Goal: Task Accomplishment & Management: Manage account settings

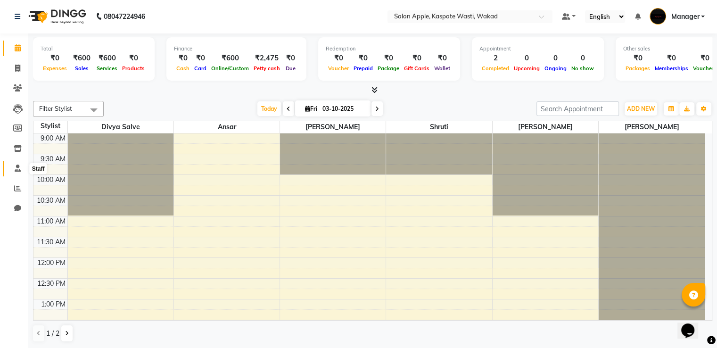
click at [19, 169] on icon at bounding box center [18, 168] width 6 height 7
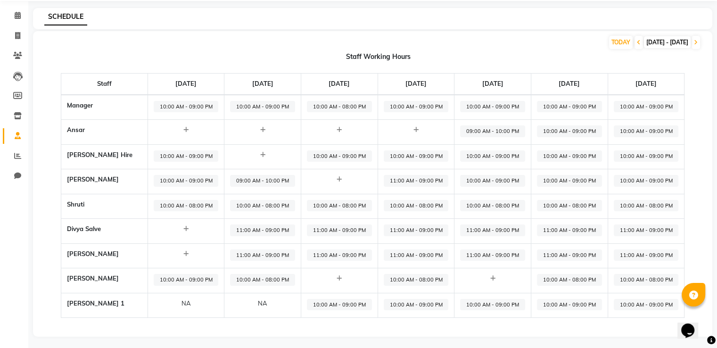
scroll to position [35, 0]
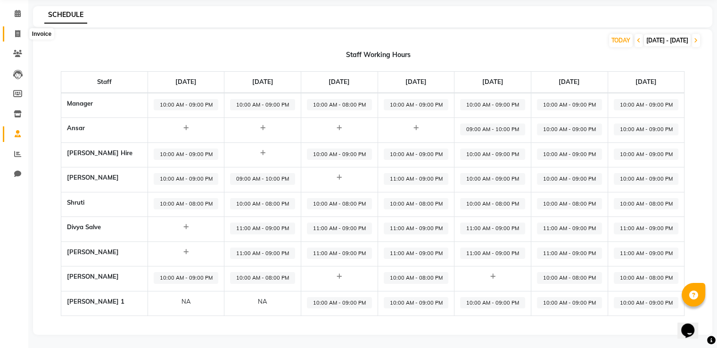
click at [13, 34] on span at bounding box center [17, 34] width 16 height 11
select select "7956"
select select "service"
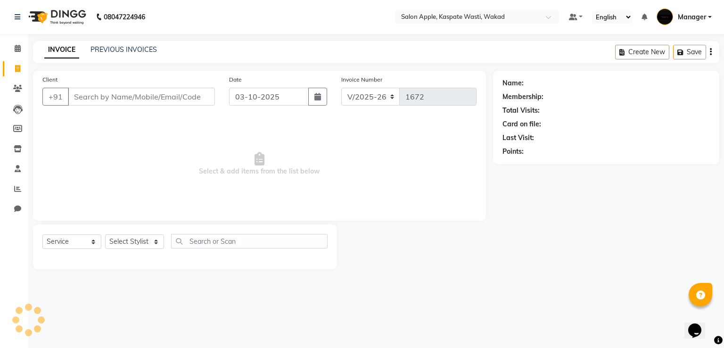
select select "88767"
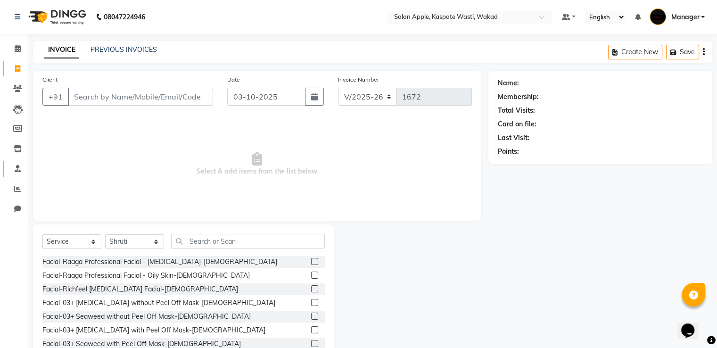
click at [22, 175] on link "Staff" at bounding box center [14, 169] width 23 height 16
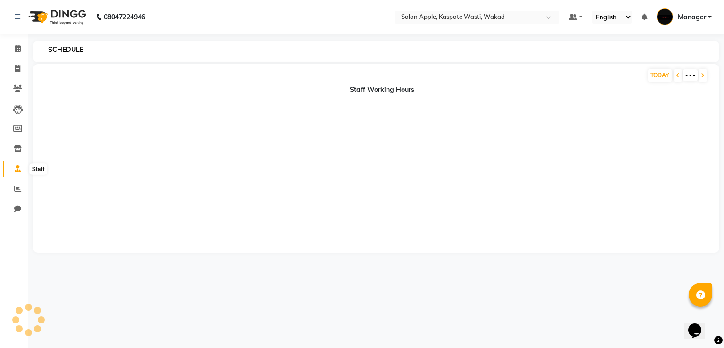
click at [21, 166] on span at bounding box center [17, 169] width 16 height 11
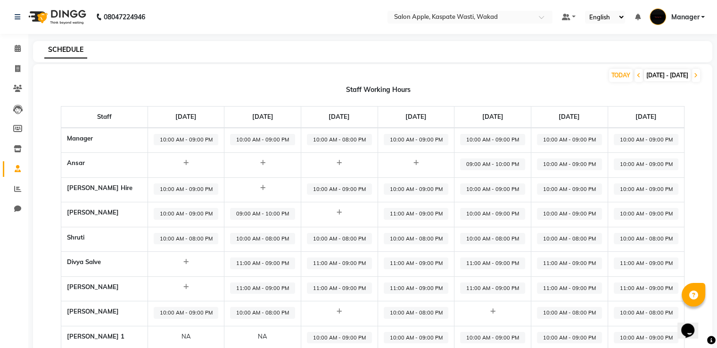
click at [502, 166] on span "09:00 AM - 10:00 PM" at bounding box center [492, 164] width 65 height 12
select select "09:00 AM"
select select "10:00 PM"
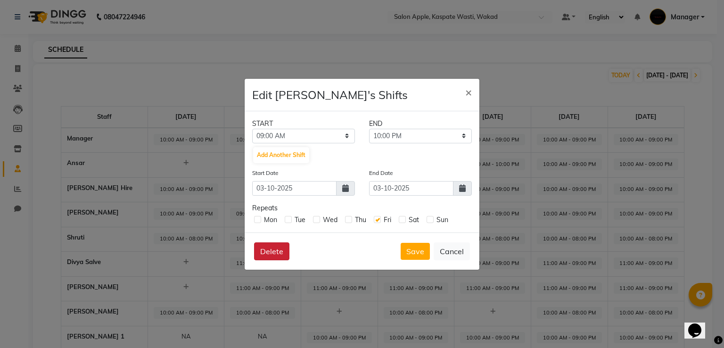
click at [261, 253] on button "Delete" at bounding box center [271, 251] width 35 height 18
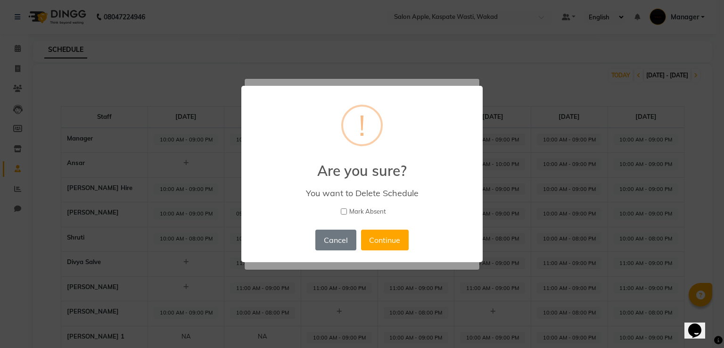
click at [341, 212] on input "Mark Absent" at bounding box center [344, 211] width 6 height 6
checkbox input "true"
click at [384, 231] on button "Continue" at bounding box center [385, 240] width 48 height 21
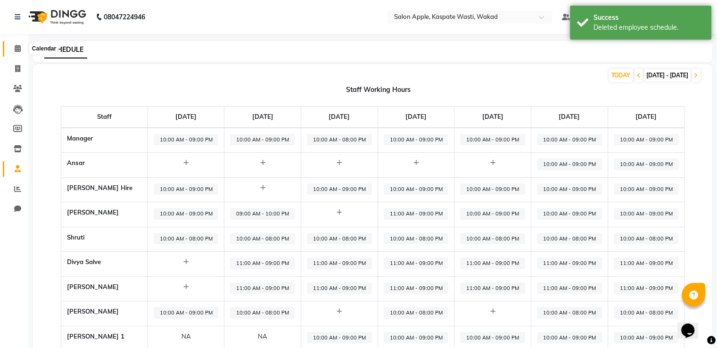
click at [25, 48] on span at bounding box center [17, 48] width 16 height 11
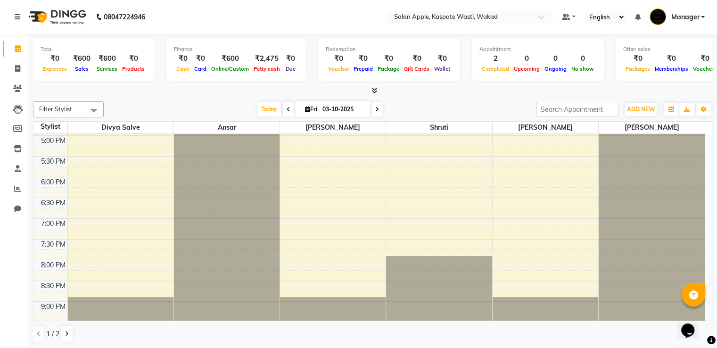
scroll to position [347, 0]
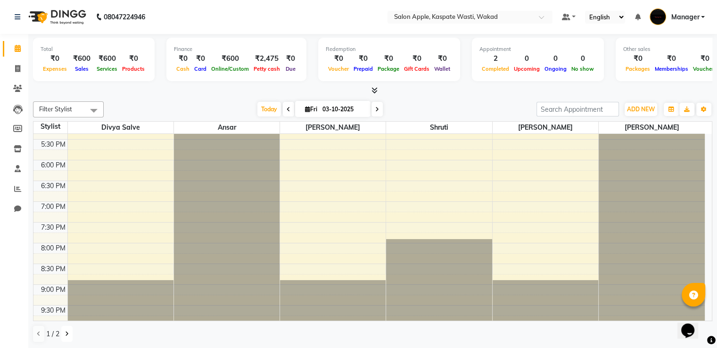
click at [65, 333] on button at bounding box center [66, 334] width 11 height 16
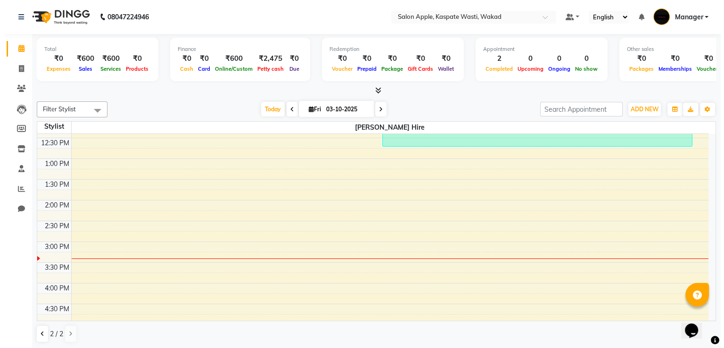
scroll to position [17, 0]
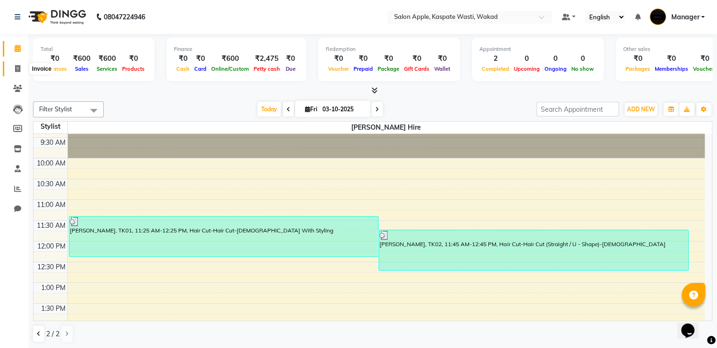
click at [12, 69] on span at bounding box center [17, 69] width 16 height 11
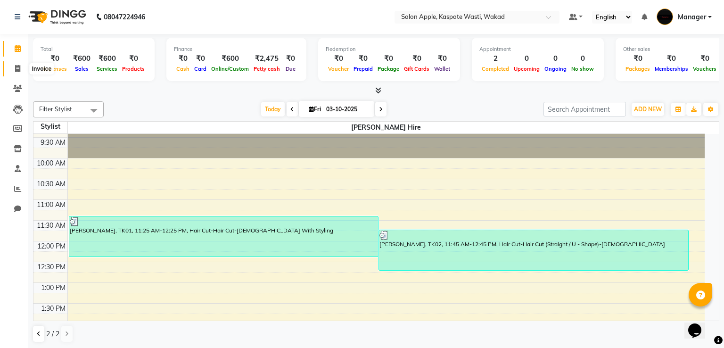
select select "7956"
select select "service"
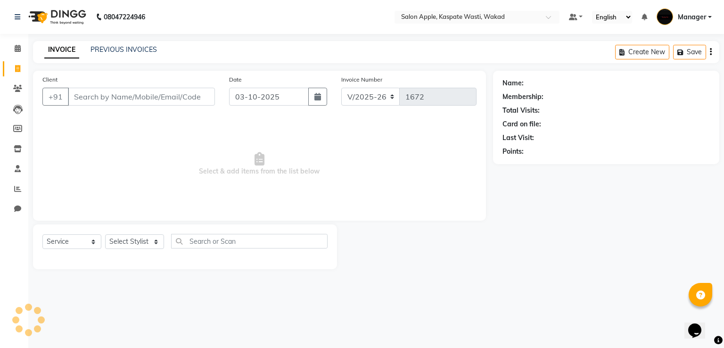
select select "88767"
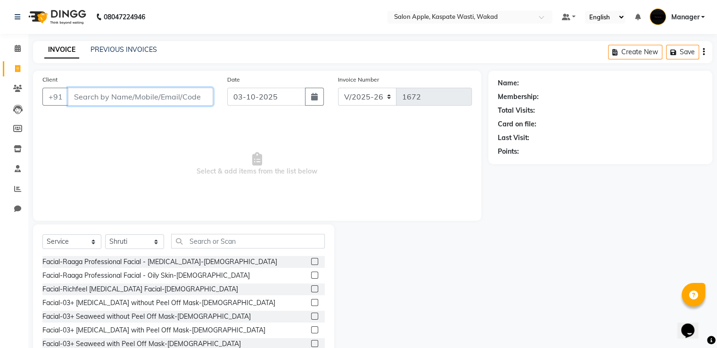
click at [144, 95] on input "Client" at bounding box center [140, 97] width 145 height 18
type input "9423720422"
click at [184, 92] on span "Add Client" at bounding box center [188, 96] width 37 height 9
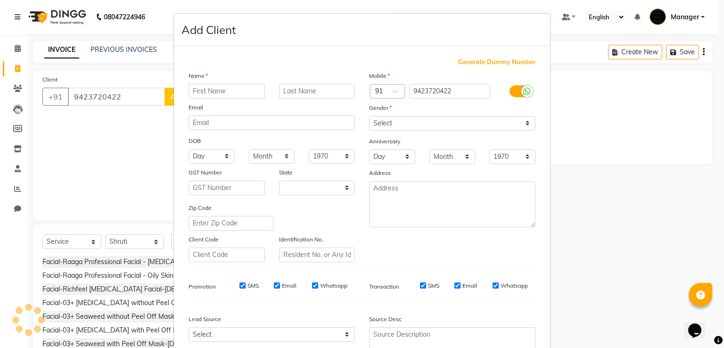
select select "22"
click at [204, 88] on input "text" at bounding box center [227, 91] width 76 height 15
type input "Mamta"
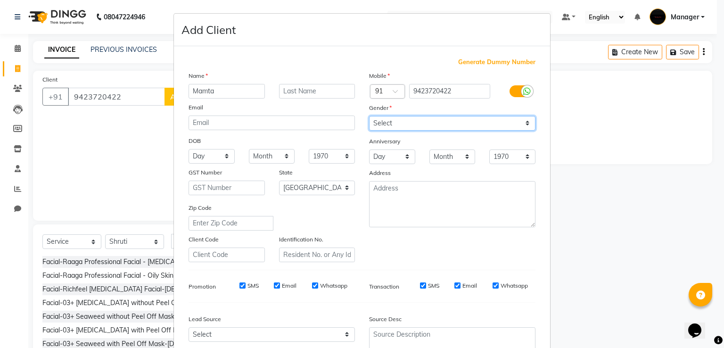
click at [496, 128] on select "Select [DEMOGRAPHIC_DATA] [DEMOGRAPHIC_DATA] Other Prefer Not To Say" at bounding box center [452, 123] width 166 height 15
select select "[DEMOGRAPHIC_DATA]"
click at [369, 116] on select "Select [DEMOGRAPHIC_DATA] [DEMOGRAPHIC_DATA] Other Prefer Not To Say" at bounding box center [452, 123] width 166 height 15
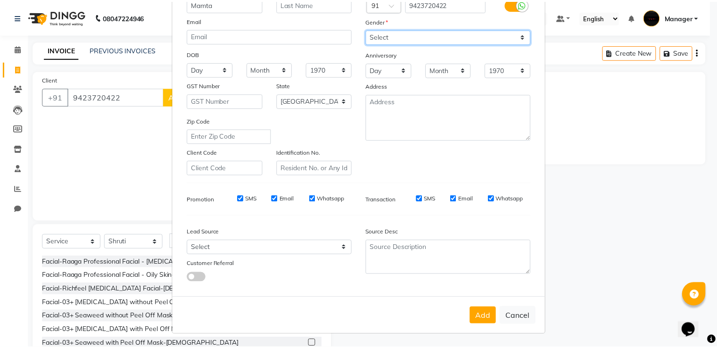
scroll to position [92, 0]
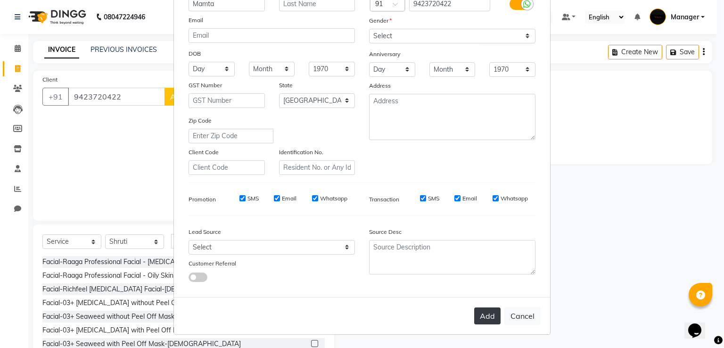
click at [487, 317] on button "Add" at bounding box center [487, 315] width 26 height 17
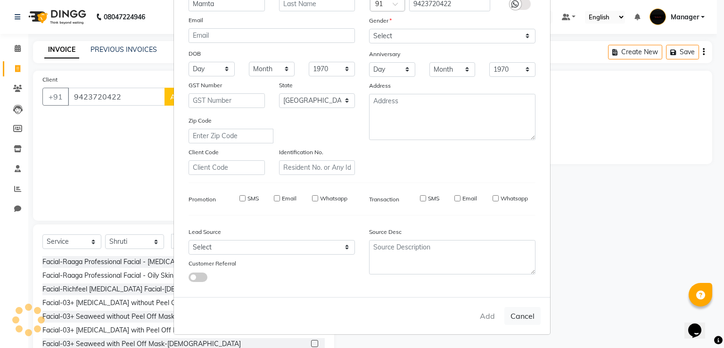
select select
select select "null"
select select
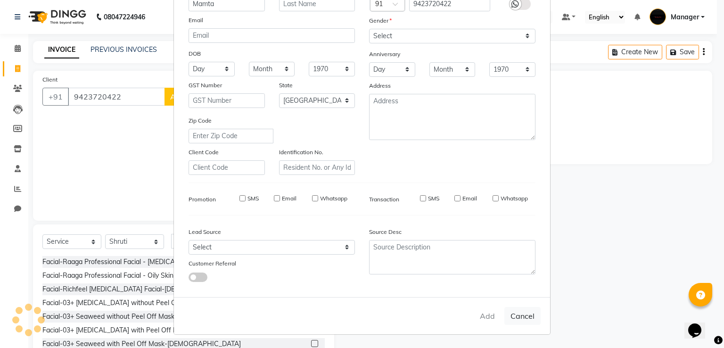
select select
checkbox input "false"
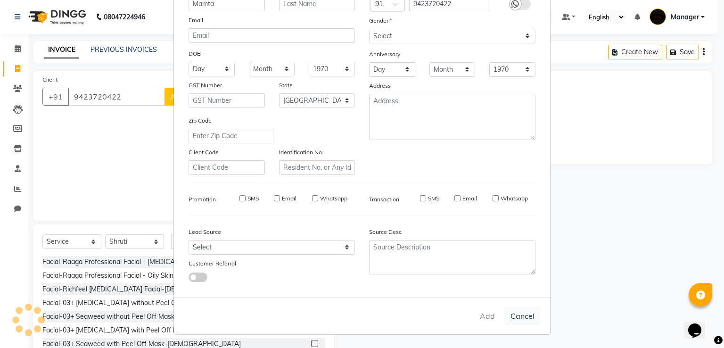
checkbox input "false"
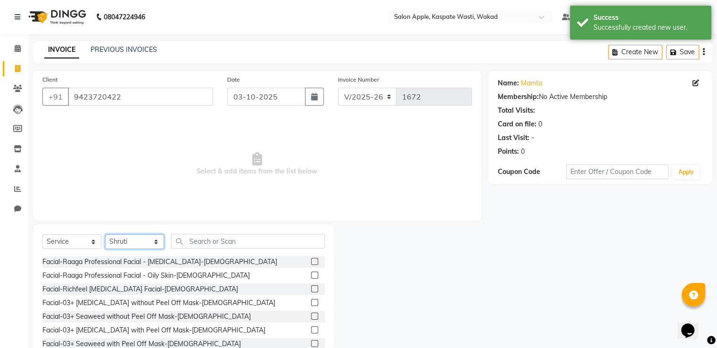
click at [123, 238] on select "Select Stylist Ansar Divya salve [PERSON_NAME] [PERSON_NAME] 1 Manager [PERSON_…" at bounding box center [134, 241] width 59 height 15
click at [105, 235] on select "Select Stylist Ansar Divya salve [PERSON_NAME] [PERSON_NAME] 1 Manager [PERSON_…" at bounding box center [134, 241] width 59 height 15
click at [199, 241] on input "text" at bounding box center [248, 241] width 154 height 15
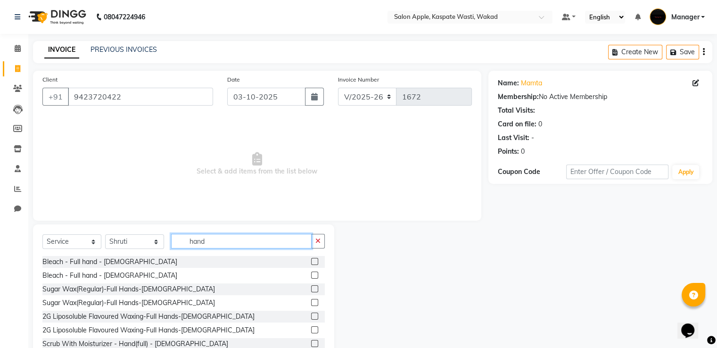
type input "hand"
click at [311, 289] on label at bounding box center [314, 288] width 7 height 7
click at [311, 289] on input "checkbox" at bounding box center [314, 289] width 6 height 6
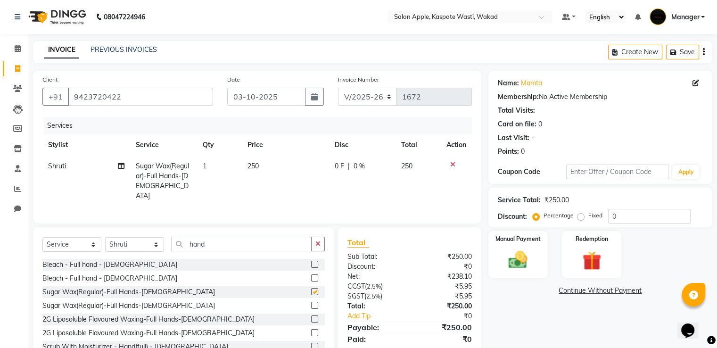
checkbox input "false"
click at [263, 240] on input "hand" at bounding box center [241, 244] width 140 height 15
type input "h"
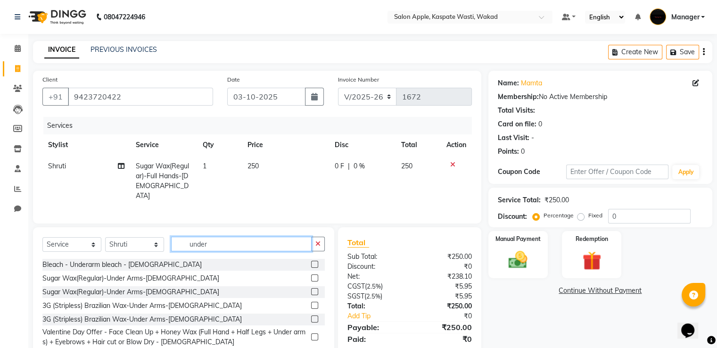
type input "under"
click at [316, 274] on label at bounding box center [314, 277] width 7 height 7
click at [316, 275] on input "checkbox" at bounding box center [314, 278] width 6 height 6
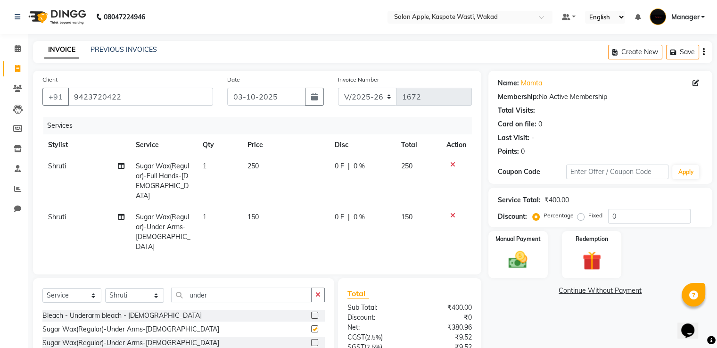
checkbox input "false"
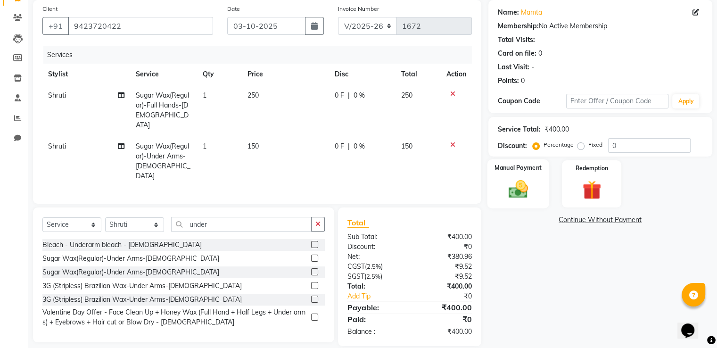
click at [520, 181] on img at bounding box center [518, 189] width 32 height 23
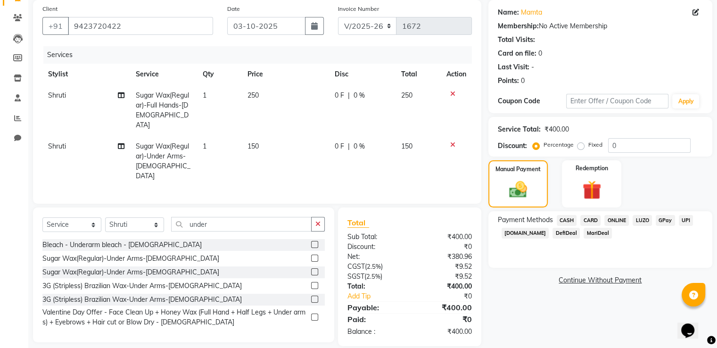
click at [617, 219] on span "ONLINE" at bounding box center [616, 220] width 25 height 11
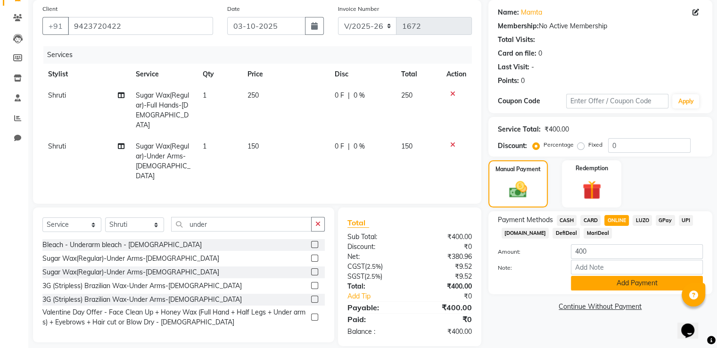
click at [658, 287] on button "Add Payment" at bounding box center [637, 283] width 132 height 15
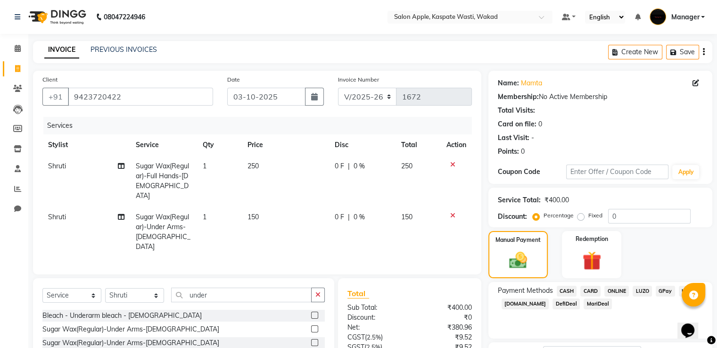
scroll to position [91, 0]
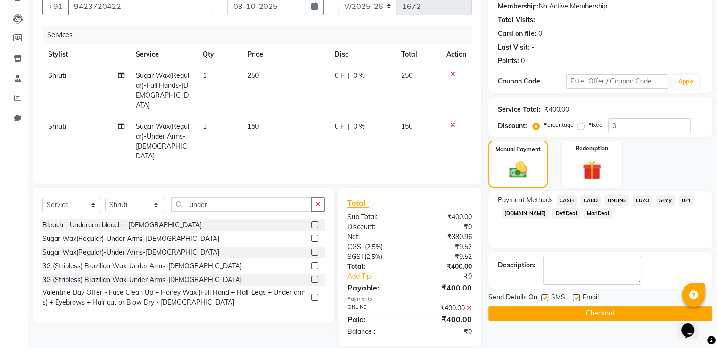
click at [576, 313] on button "Checkout" at bounding box center [600, 313] width 224 height 15
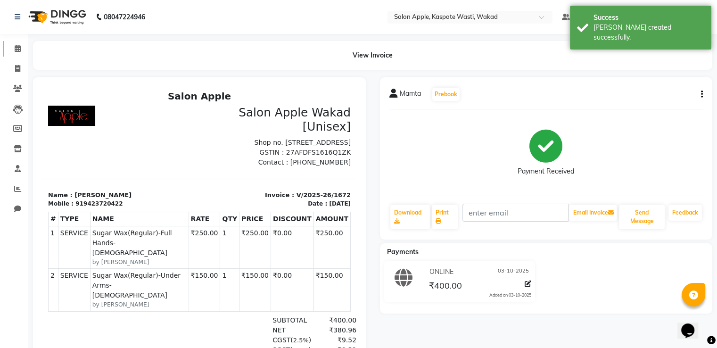
click at [19, 56] on link "Calendar" at bounding box center [14, 49] width 23 height 16
